Goal: Task Accomplishment & Management: Manage account settings

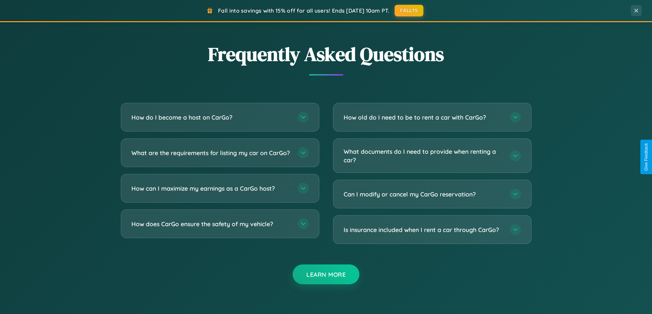
scroll to position [1317, 0]
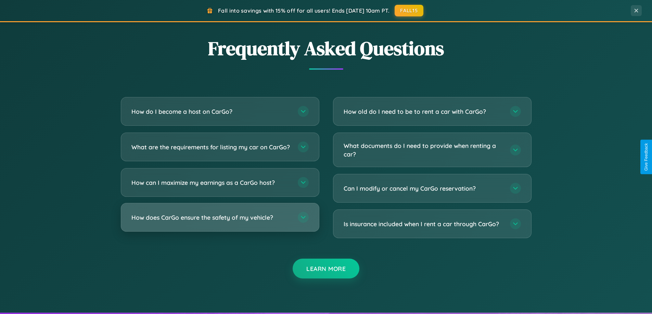
click at [220, 222] on h3 "How does CarGo ensure the safety of my vehicle?" at bounding box center [210, 218] width 159 height 9
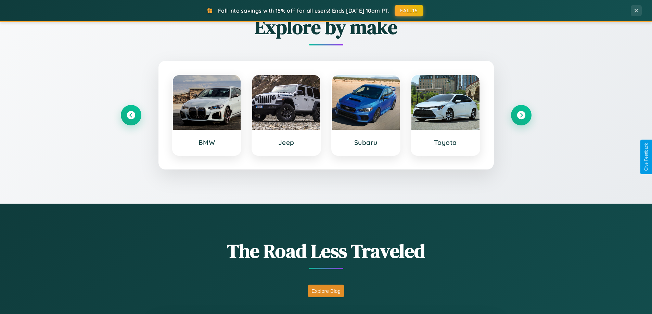
scroll to position [295, 0]
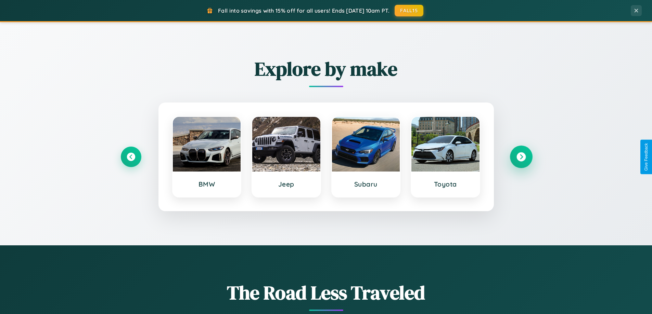
click at [521, 157] on icon at bounding box center [520, 157] width 9 height 9
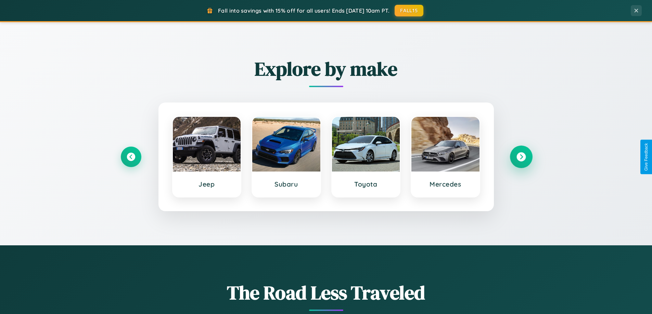
click at [521, 157] on icon at bounding box center [520, 157] width 9 height 9
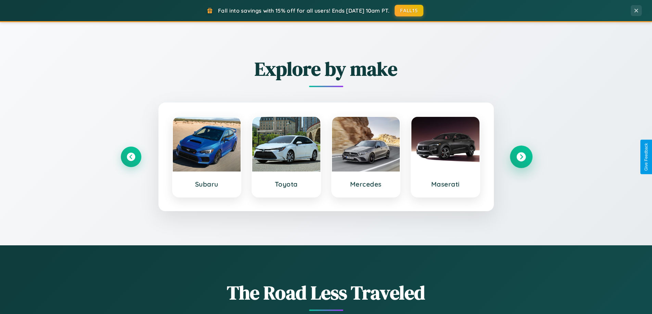
click at [521, 157] on icon at bounding box center [520, 157] width 9 height 9
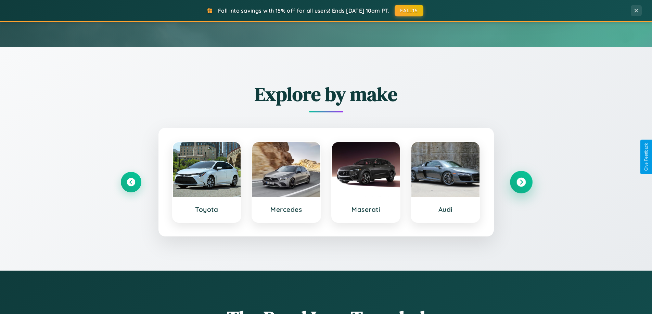
scroll to position [0, 0]
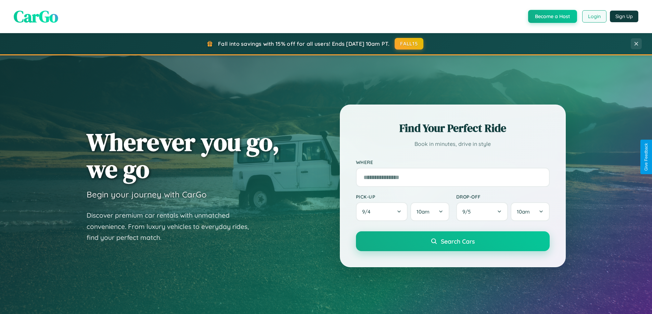
click at [594, 16] on button "Login" at bounding box center [594, 16] width 24 height 12
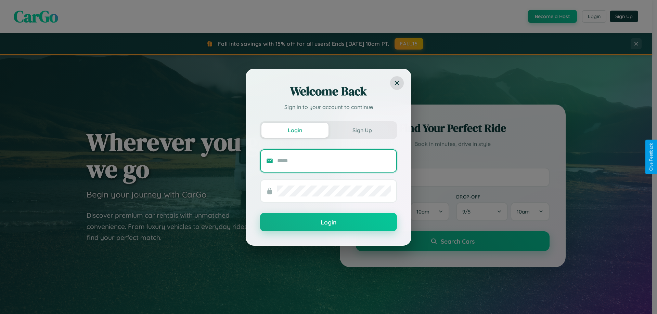
click at [334, 161] on input "text" at bounding box center [334, 161] width 114 height 11
type input "**********"
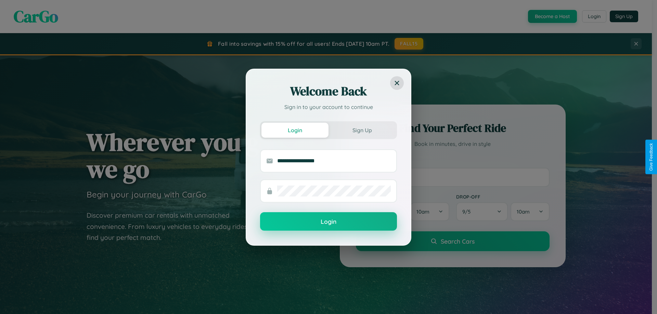
click at [329, 222] on button "Login" at bounding box center [328, 222] width 137 height 18
